Goal: Find specific page/section: Find specific page/section

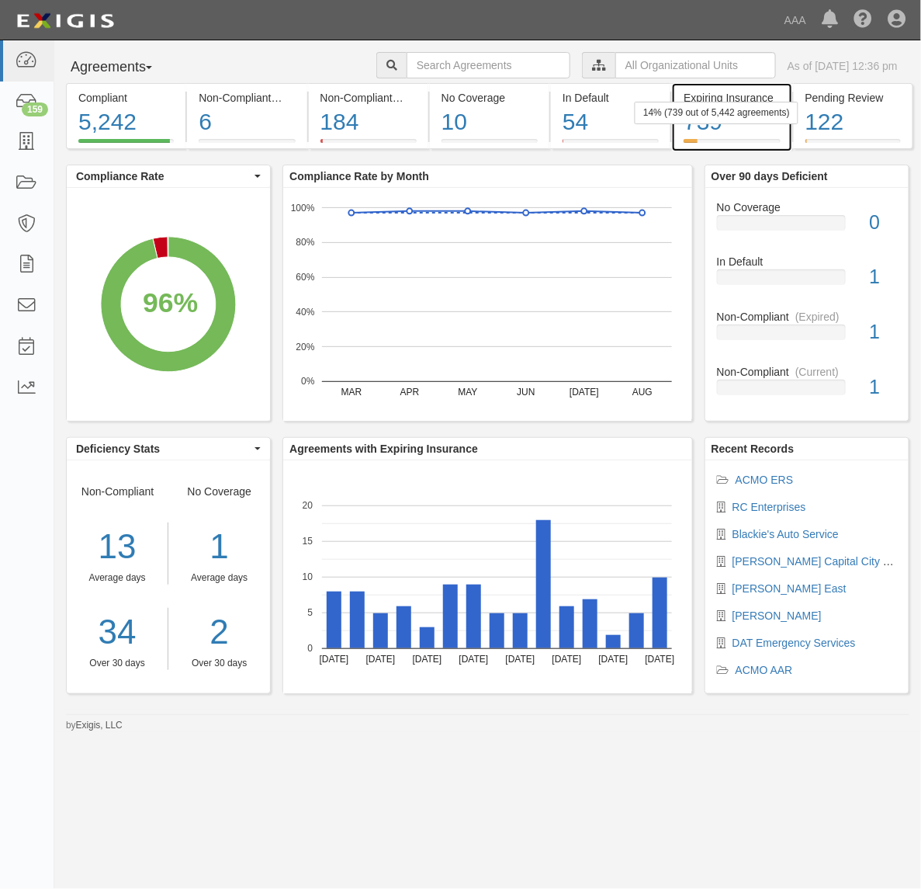
click at [683, 117] on div "14% (739 out of 5,442 agreements)" at bounding box center [717, 113] width 164 height 23
